Goal: Transaction & Acquisition: Purchase product/service

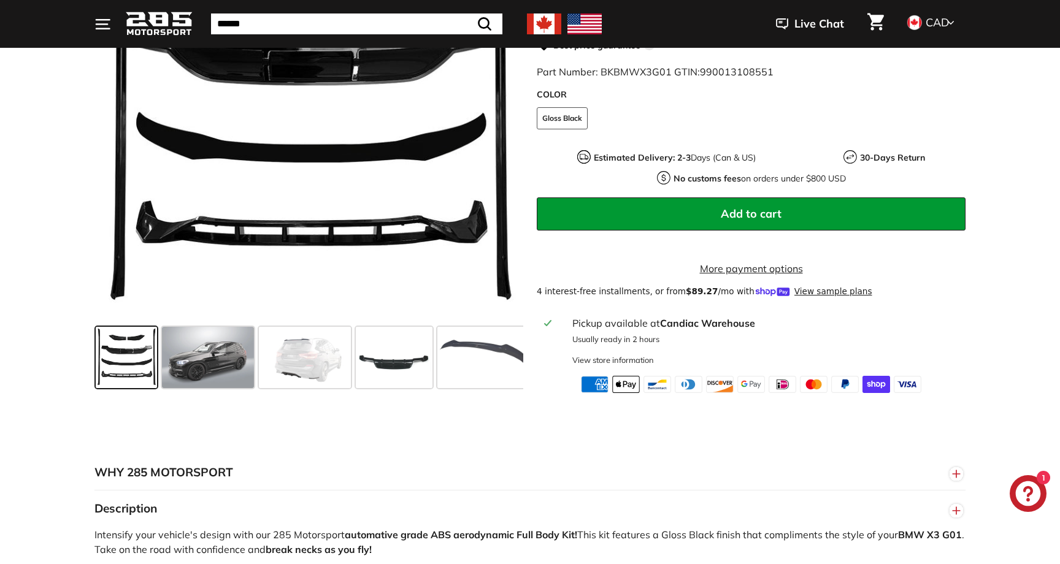
scroll to position [343, 0]
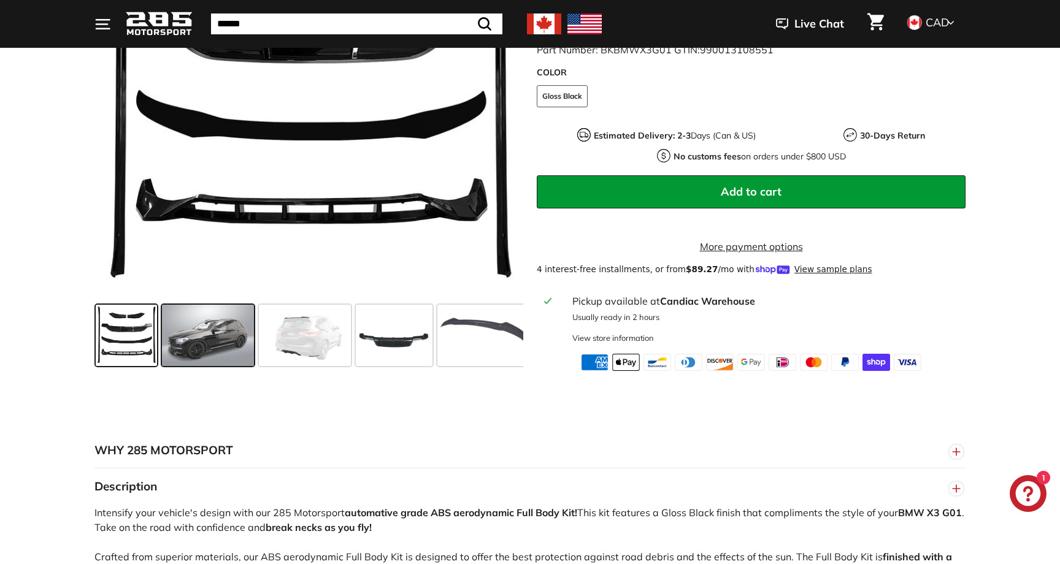
click at [219, 358] on span at bounding box center [208, 335] width 92 height 61
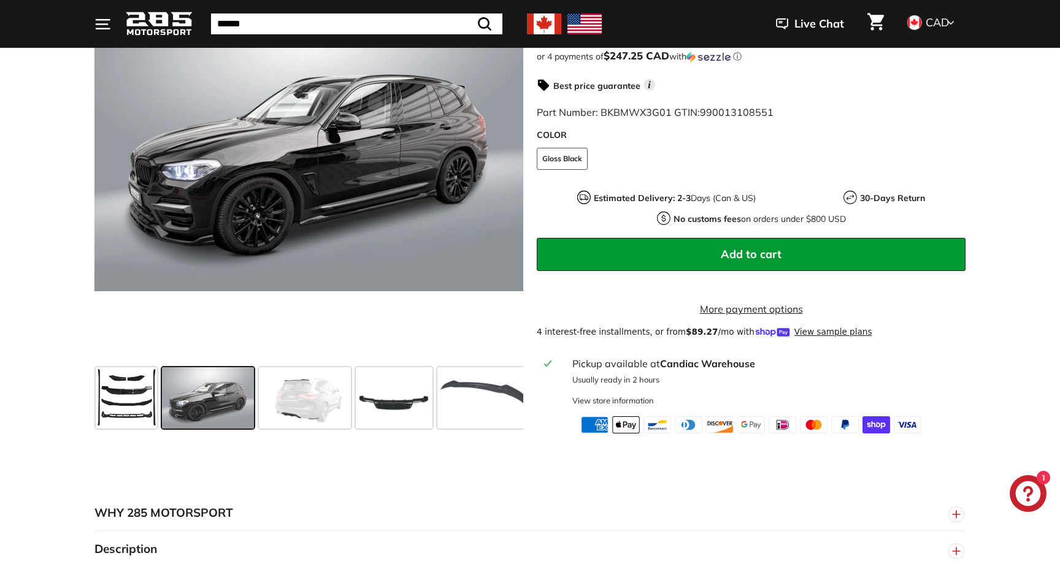
scroll to position [272, 0]
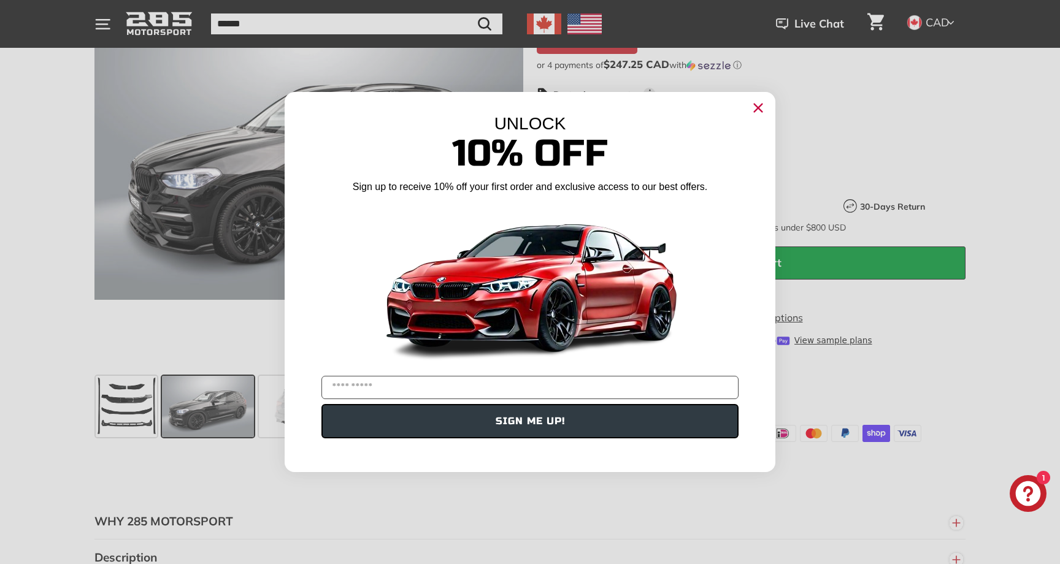
click at [393, 519] on div "Close dialog UNLOCK 10% Off Sign up to receive 10% off your first order and exc…" at bounding box center [530, 282] width 1060 height 564
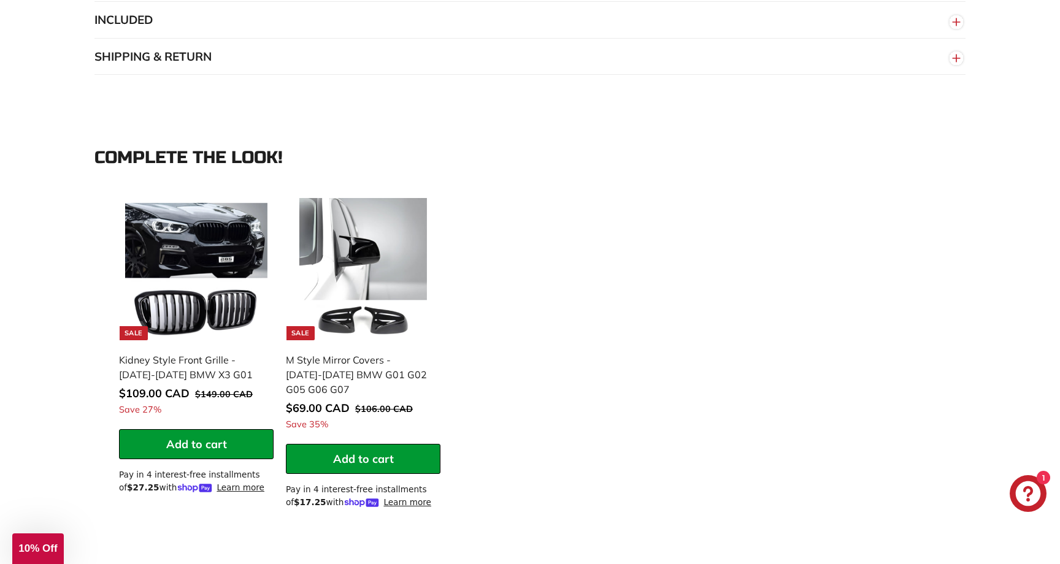
scroll to position [1052, 0]
click at [369, 361] on div "M Style Mirror Covers - [DATE]-[DATE] BMW G01 G02 G05 G06 G07" at bounding box center [357, 375] width 142 height 44
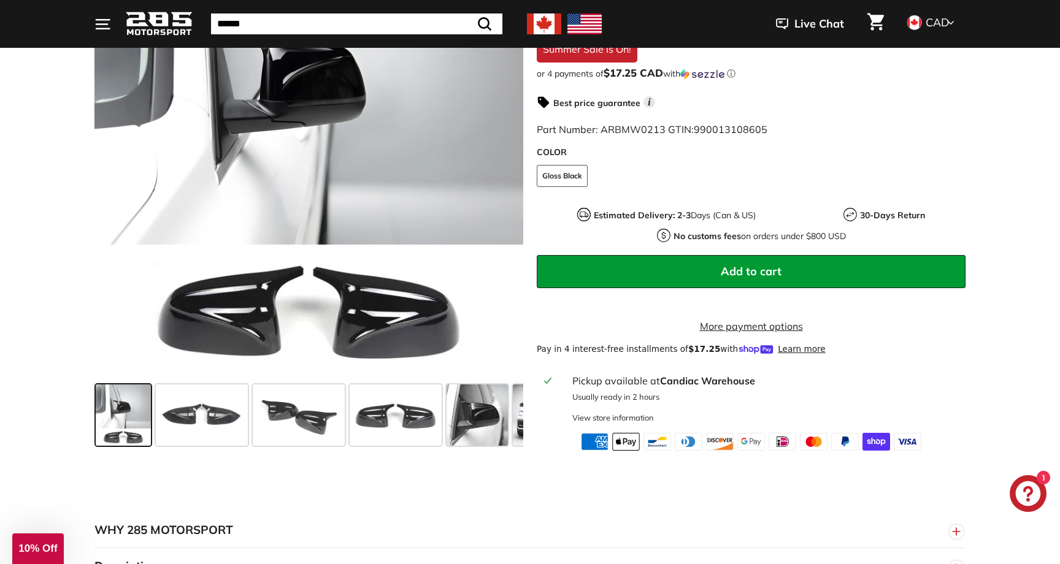
scroll to position [306, 0]
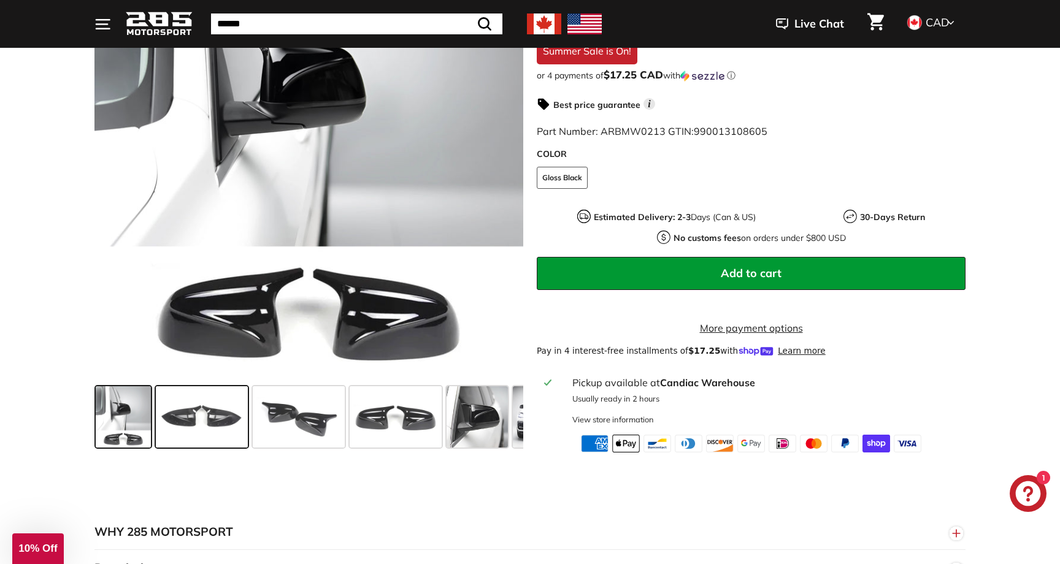
click at [218, 426] on span at bounding box center [202, 417] width 92 height 61
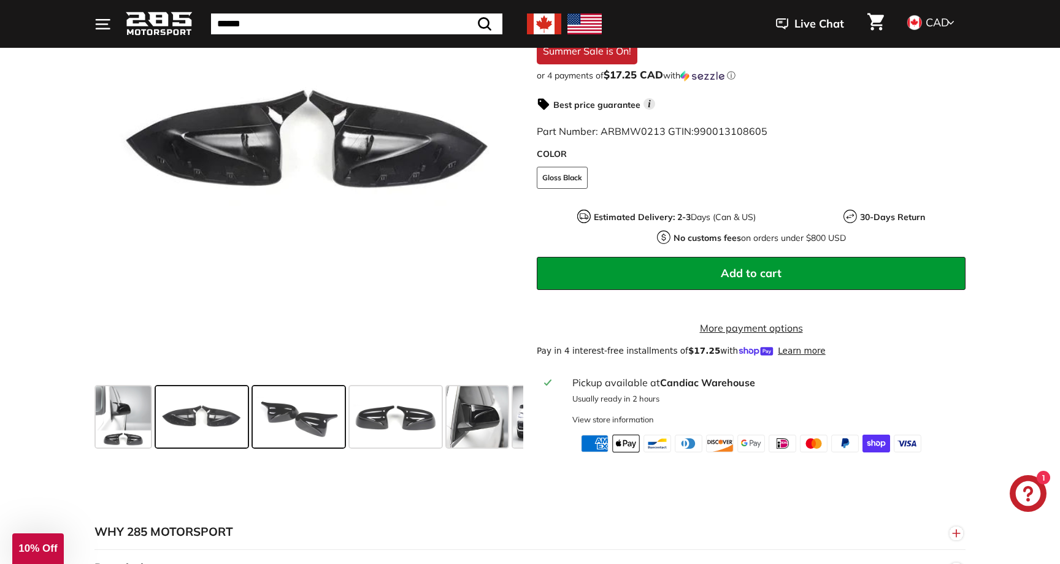
click at [291, 422] on span at bounding box center [299, 417] width 92 height 61
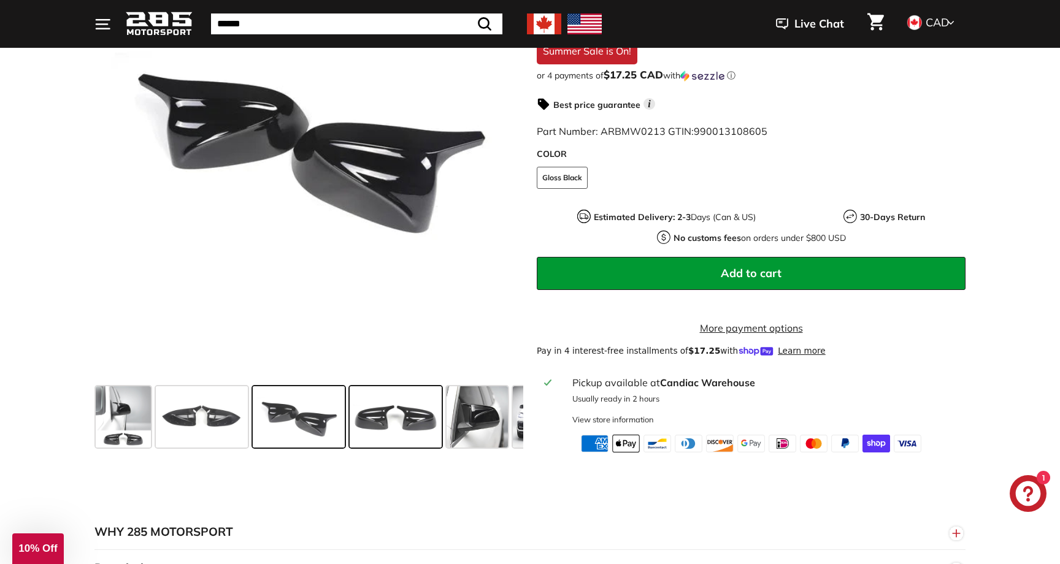
click at [356, 421] on span at bounding box center [396, 417] width 92 height 61
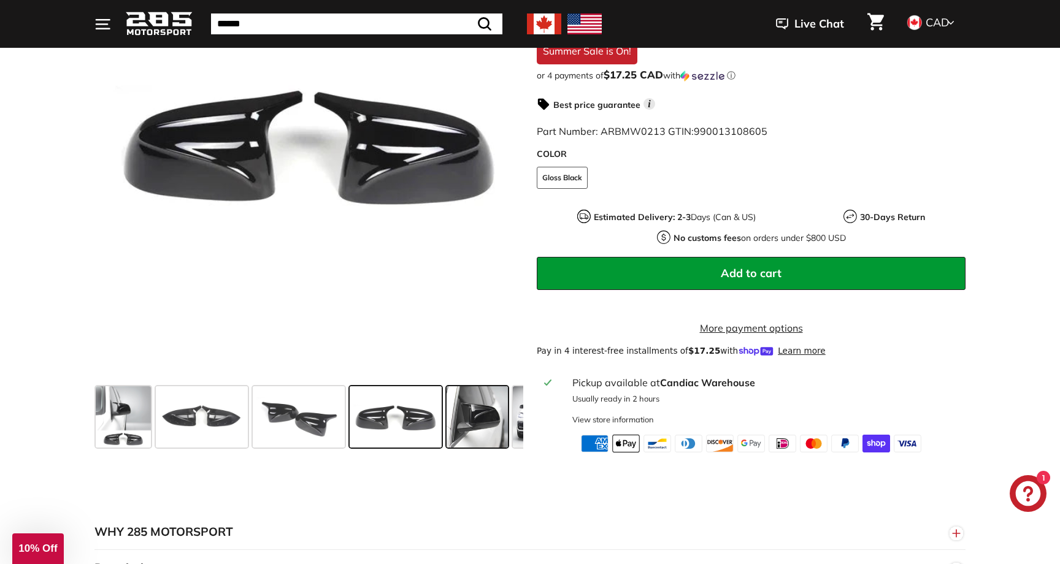
click at [478, 432] on span at bounding box center [477, 417] width 61 height 61
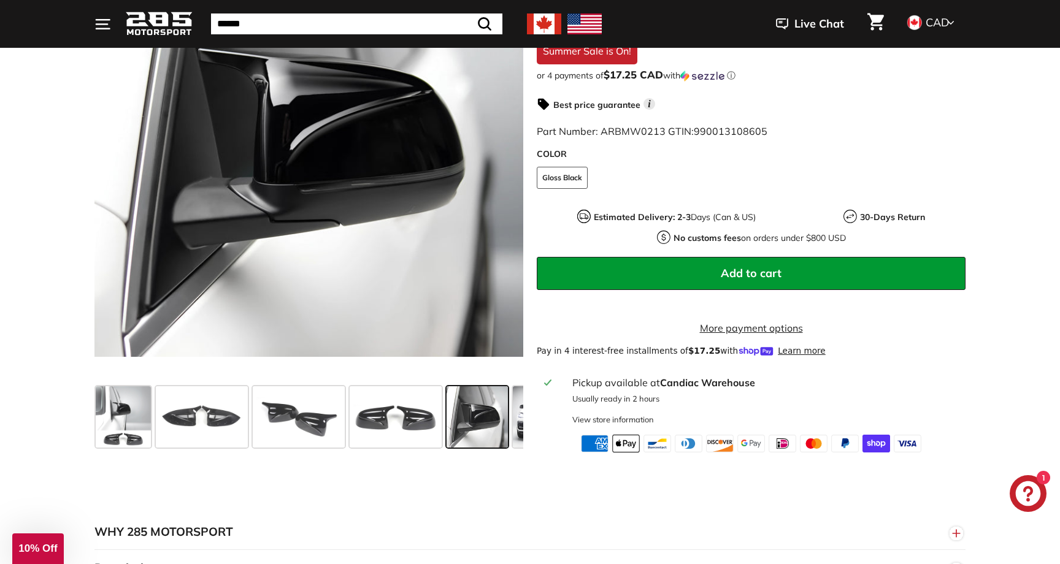
scroll to position [0, 168]
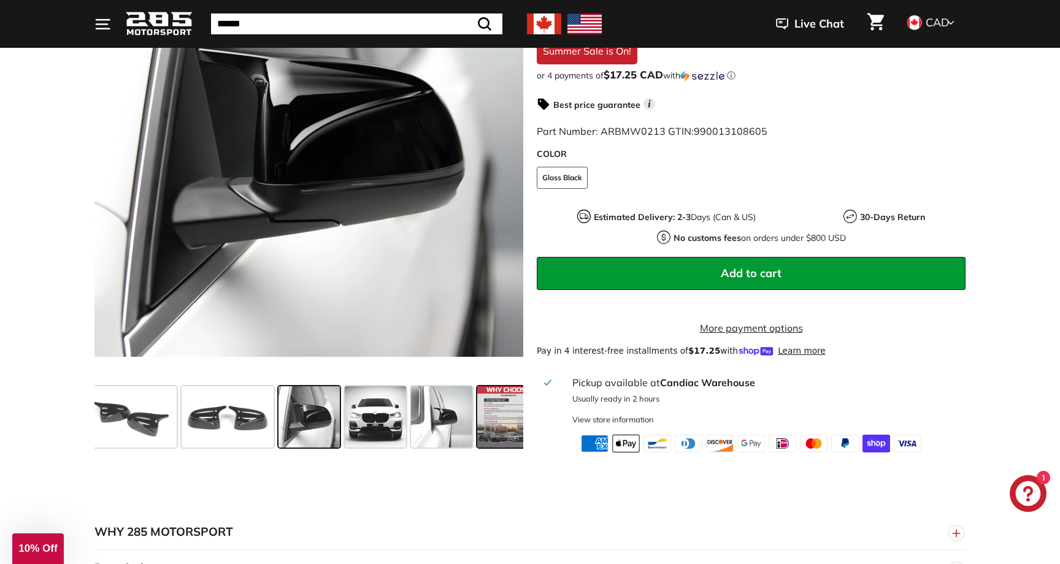
click at [493, 429] on span at bounding box center [507, 417] width 61 height 61
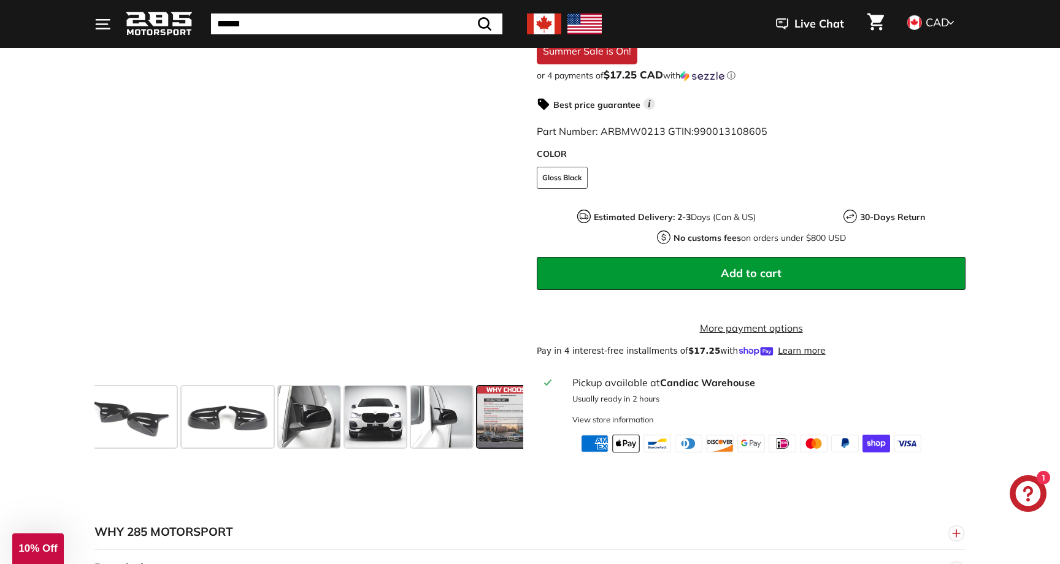
scroll to position [0, 186]
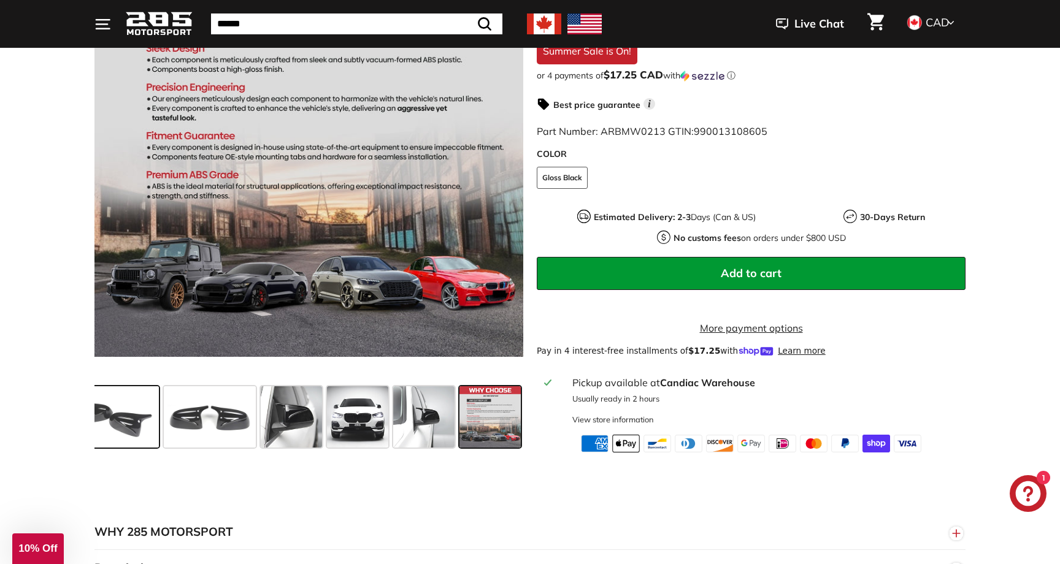
click at [120, 425] on span at bounding box center [113, 417] width 92 height 61
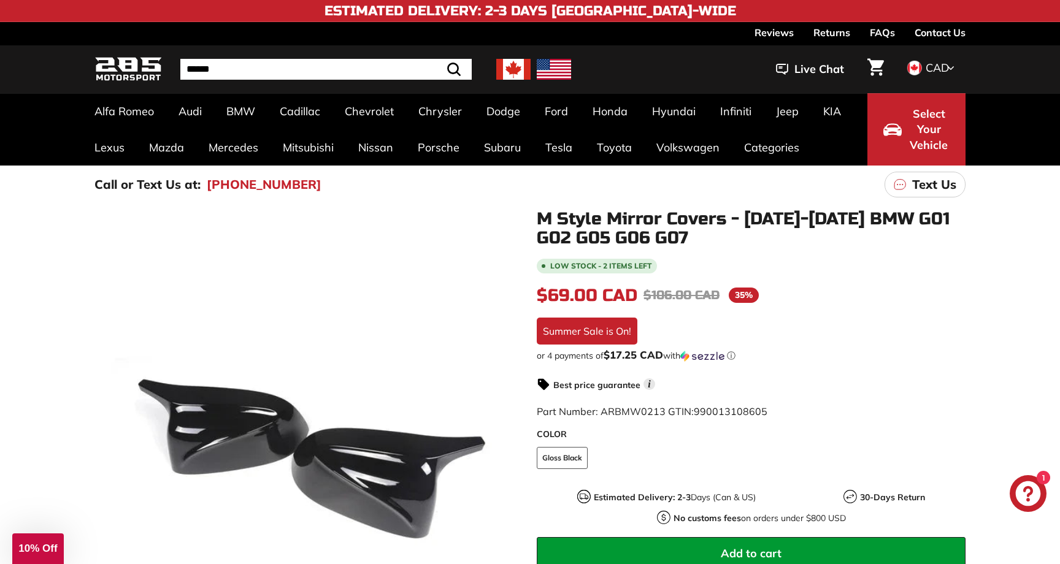
scroll to position [0, 0]
click at [129, 66] on img at bounding box center [127, 69] width 67 height 29
